Goal: Task Accomplishment & Management: Complete application form

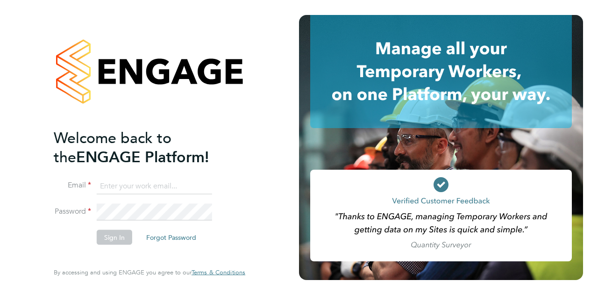
click at [115, 182] on input at bounding box center [154, 186] width 115 height 17
type input "[EMAIL_ADDRESS][DOMAIN_NAME]"
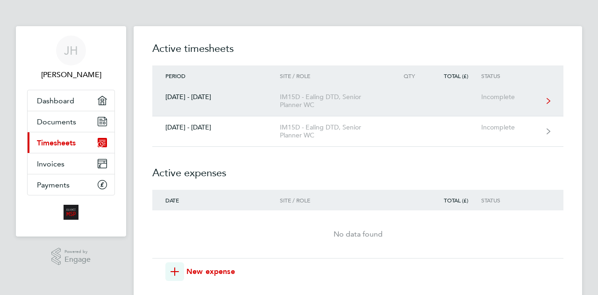
click at [219, 93] on div "20 - 26 Sept 2025" at bounding box center [216, 97] width 128 height 8
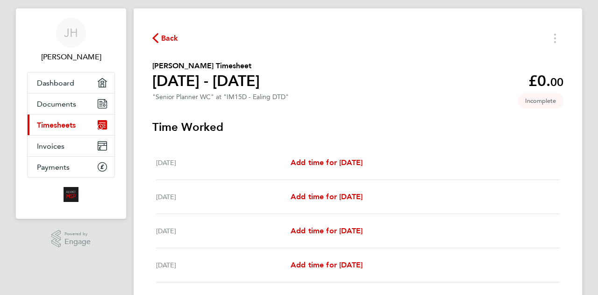
scroll to position [19, 0]
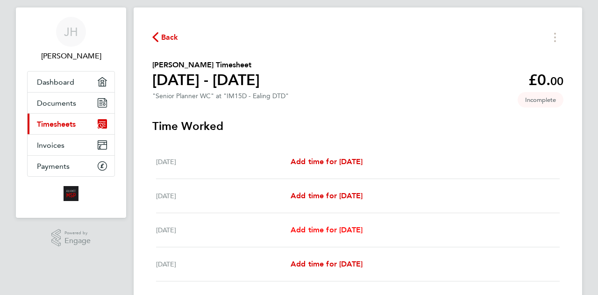
click at [302, 234] on span "Add time for Mon 22 Sep" at bounding box center [327, 229] width 72 height 9
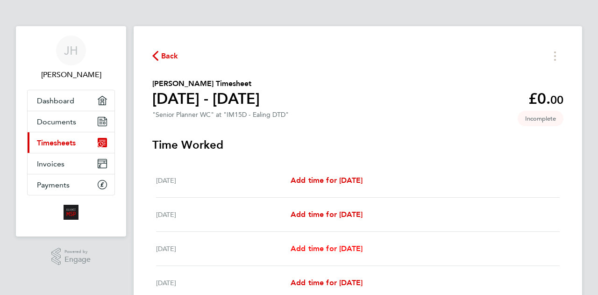
select select "30"
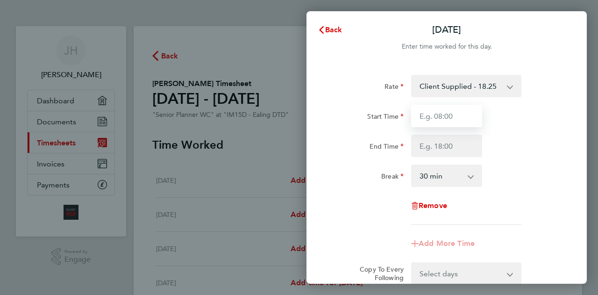
click at [418, 119] on input "Start Time" at bounding box center [446, 116] width 71 height 22
type input "08:00"
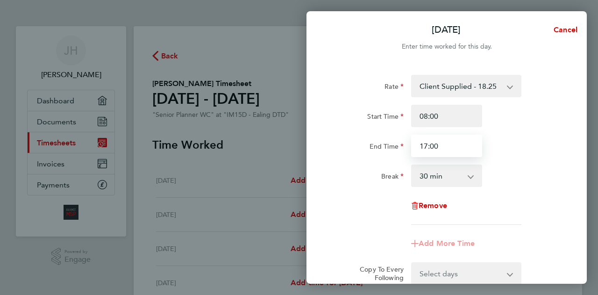
type input "17:00"
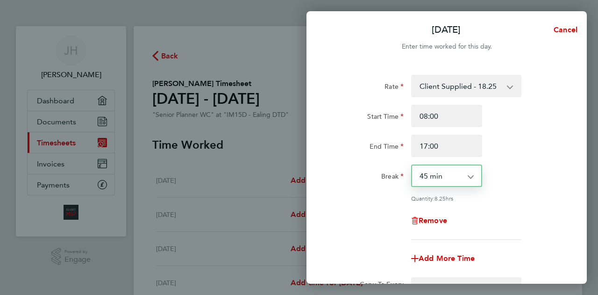
select select "60"
click at [373, 248] on div "Add More Time" at bounding box center [447, 258] width 236 height 22
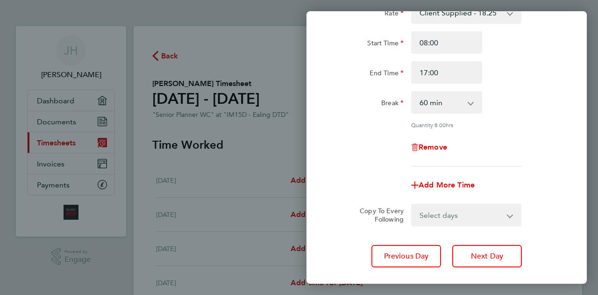
scroll to position [75, 0]
click at [420, 214] on select "Select days Day Tuesday Wednesday Thursday Friday" at bounding box center [461, 213] width 98 height 21
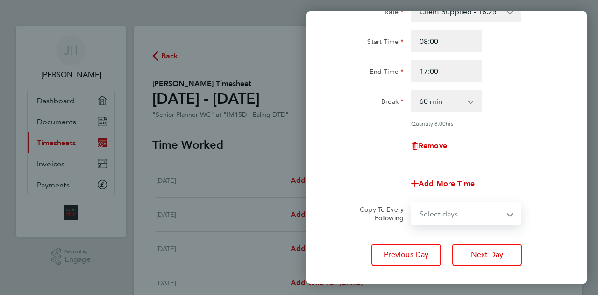
select select "DAY"
click at [412, 203] on select "Select days Day Tuesday Wednesday Thursday Friday" at bounding box center [461, 213] width 98 height 21
select select "2025-09-26"
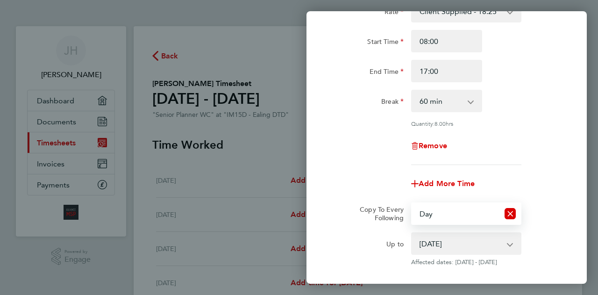
click at [381, 184] on div "Add More Time" at bounding box center [447, 183] width 236 height 22
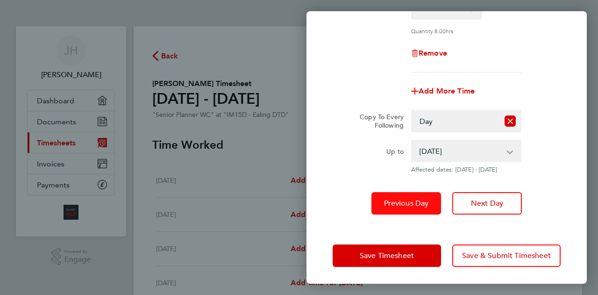
scroll to position [168, 0]
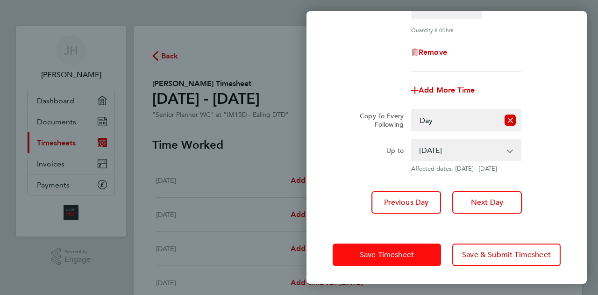
click at [409, 258] on span "Save Timesheet" at bounding box center [387, 254] width 54 height 9
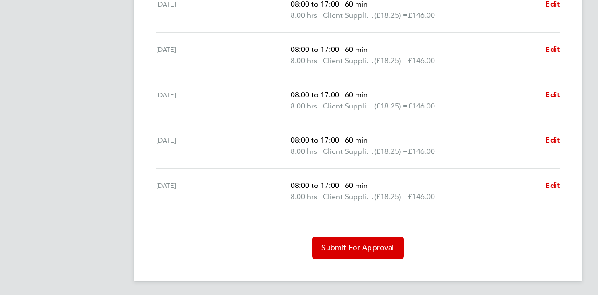
scroll to position [330, 0]
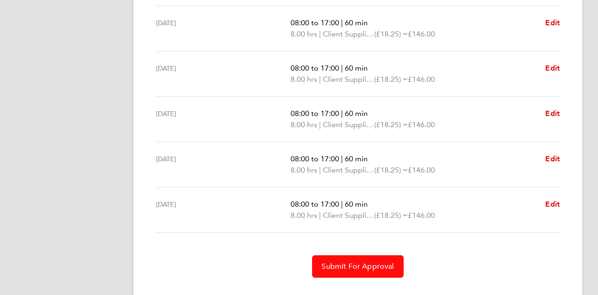
drag, startPoint x: 329, startPoint y: 263, endPoint x: 184, endPoint y: 228, distance: 148.7
click at [184, 228] on app-timesheet-lines "Sat 20 Sep Add time for Sat 20 Sep Add time for Sat 20 Sep Sun 21 Sep Add time …" at bounding box center [357, 108] width 411 height 340
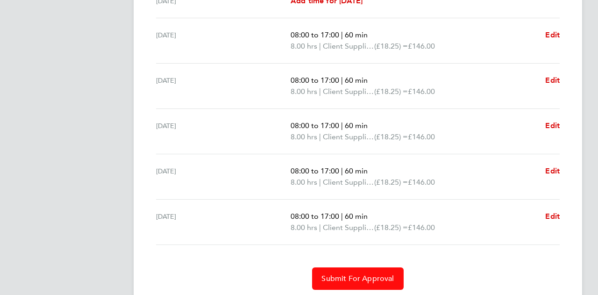
scroll to position [349, 0]
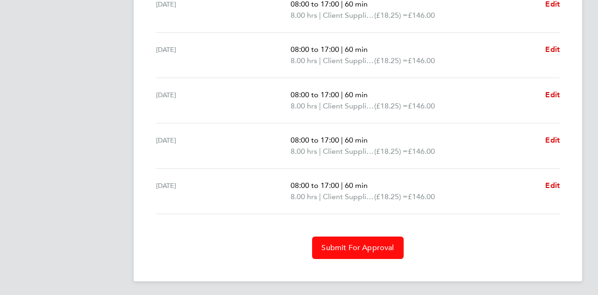
click at [355, 246] on span "Submit For Approval" at bounding box center [358, 247] width 72 height 9
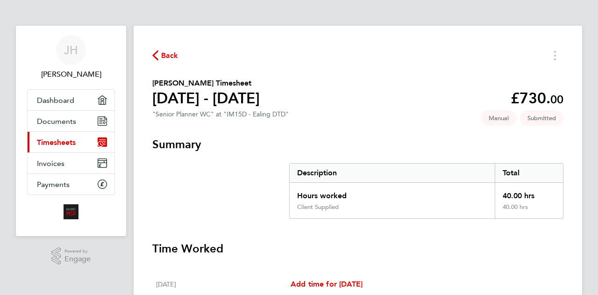
scroll to position [0, 0]
click at [56, 119] on span "Documents" at bounding box center [56, 121] width 39 height 9
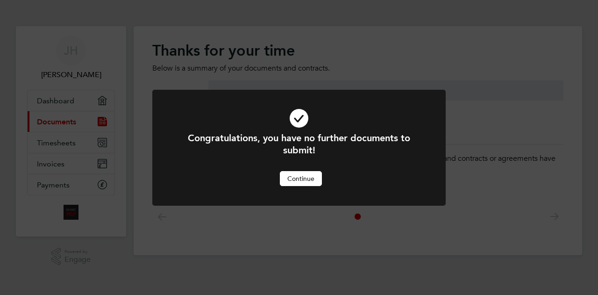
click at [295, 186] on div at bounding box center [299, 148] width 294 height 116
click at [299, 182] on button "Continue" at bounding box center [301, 178] width 42 height 15
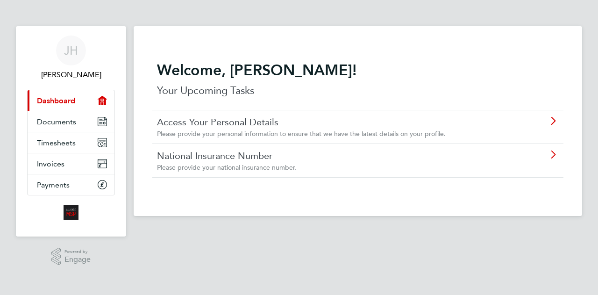
click at [324, 73] on h2 "Welcome, Jonathan!" at bounding box center [358, 70] width 402 height 19
click at [60, 142] on span "Timesheets" at bounding box center [56, 142] width 39 height 9
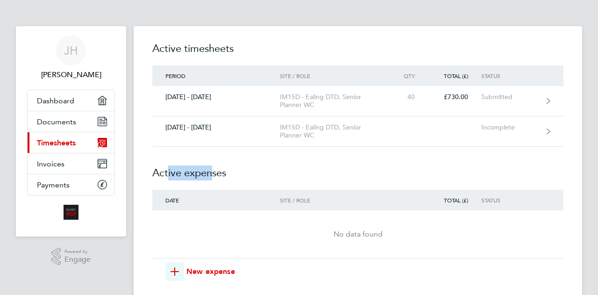
drag, startPoint x: 167, startPoint y: 180, endPoint x: 210, endPoint y: 172, distance: 43.6
click at [210, 172] on h2 "Active expenses" at bounding box center [357, 168] width 411 height 43
click at [70, 100] on span "Dashboard" at bounding box center [55, 100] width 37 height 9
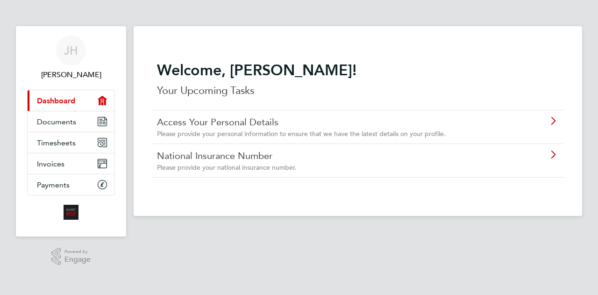
click at [127, 94] on div "JH Jonathan Ho Applications: Current page: Dashboard Documents Timesheets Invoi…" at bounding box center [299, 138] width 598 height 277
